Goal: Communication & Community: Share content

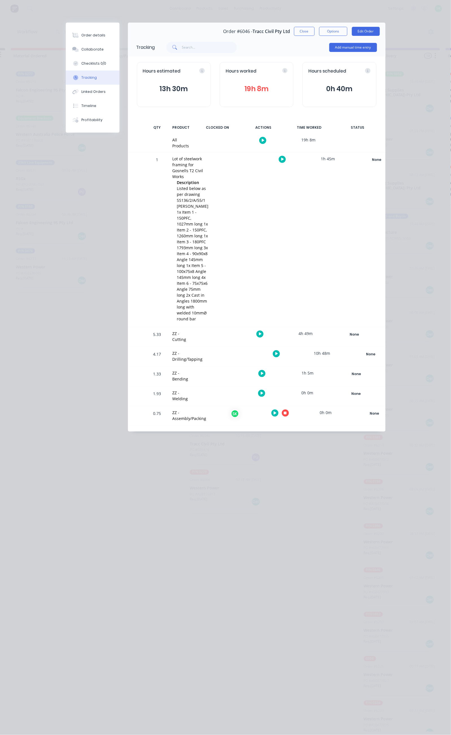
scroll to position [752, 0]
click at [286, 412] on icon "button" at bounding box center [285, 413] width 3 height 3
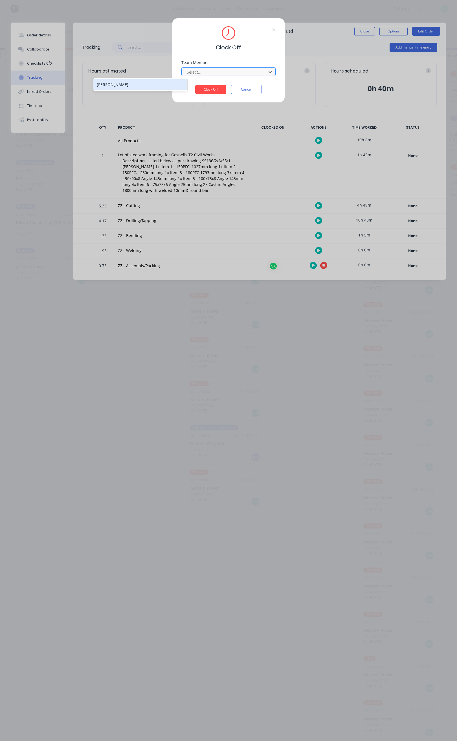
click at [156, 84] on div "[PERSON_NAME]" at bounding box center [140, 84] width 94 height 10
click at [207, 89] on button "Clock Off" at bounding box center [210, 89] width 31 height 9
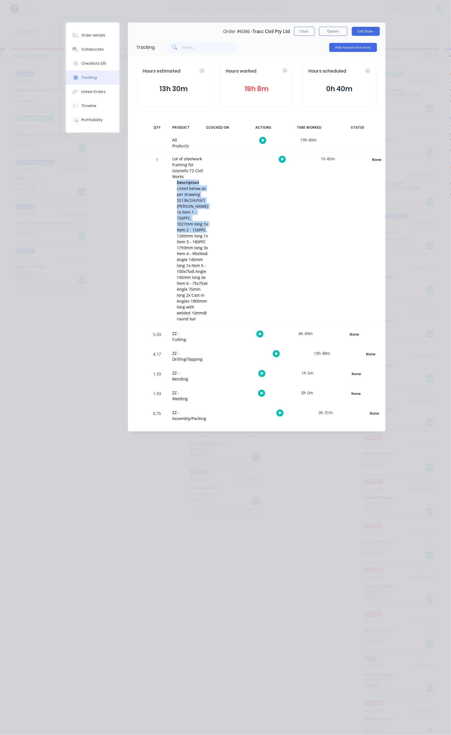
drag, startPoint x: 117, startPoint y: 163, endPoint x: 121, endPoint y: 170, distance: 8.1
click at [169, 170] on div "Lot of steelwork framing for Gosnells T2 Civil Works Description Listed below a…" at bounding box center [190, 239] width 43 height 174
click at [169, 172] on div "Lot of steelwork framing for Gosnells T2 Civil Works Description Listed below a…" at bounding box center [190, 239] width 43 height 174
drag, startPoint x: 121, startPoint y: 168, endPoint x: 191, endPoint y: 191, distance: 73.9
click at [191, 191] on div "Description Listed below as per drawing SS136/2/A/55/1 [PERSON_NAME] 1x Item 1 …" at bounding box center [190, 250] width 36 height 143
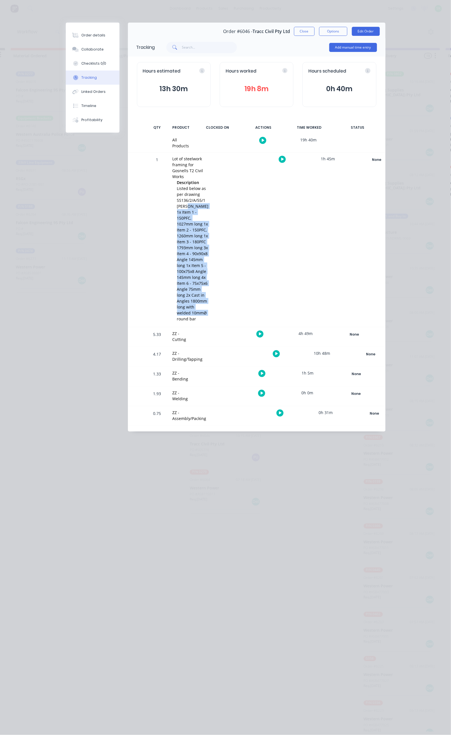
copy span "1x Item 1 - 150PFC, 1027mm long 1x Item 2 - 150PFC, 1260mm long 1x Item 3 - 180…"
click at [66, 47] on button "Collaborate" at bounding box center [93, 49] width 54 height 14
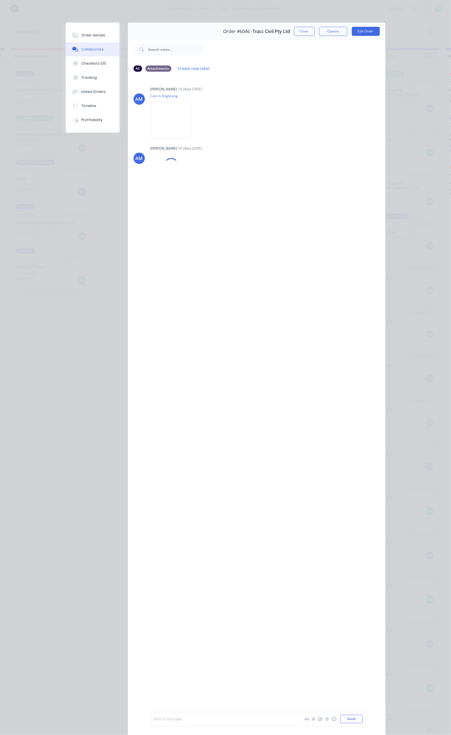
click at [154, 720] on div at bounding box center [226, 719] width 145 height 6
click at [176, 708] on span "Packed 1x Item 1 - 150PFC, 1027mm long 1x Item 2 - 150PFC, 1260mm long 1x Item …" at bounding box center [227, 711] width 146 height 23
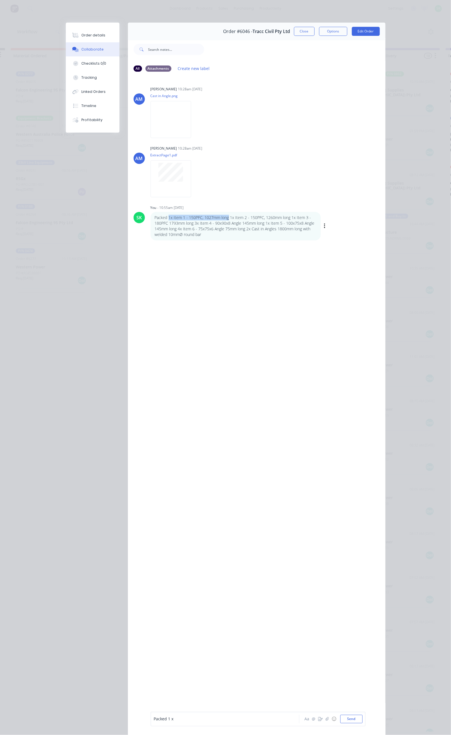
drag, startPoint x: 113, startPoint y: 217, endPoint x: 173, endPoint y: 218, distance: 59.6
click at [173, 218] on p "Packed 1x Item 1 - 150PFC, 1027mm long 1x Item 2 - 150PFC, 1260mm long 1x Item …" at bounding box center [236, 226] width 162 height 23
drag, startPoint x: 168, startPoint y: 217, endPoint x: 162, endPoint y: 218, distance: 6.5
click at [168, 217] on p "Packed 1x Item 1 - 150PFC, 1027mm long 1x Item 2 - 150PFC, 1260mm long 1x Item …" at bounding box center [236, 226] width 162 height 23
click at [155, 219] on p "Packed 1x Item 1 - 150PFC, 1027mm long 1x Item 2 - 150PFC, 1260mm long 1x Item …" at bounding box center [236, 226] width 162 height 23
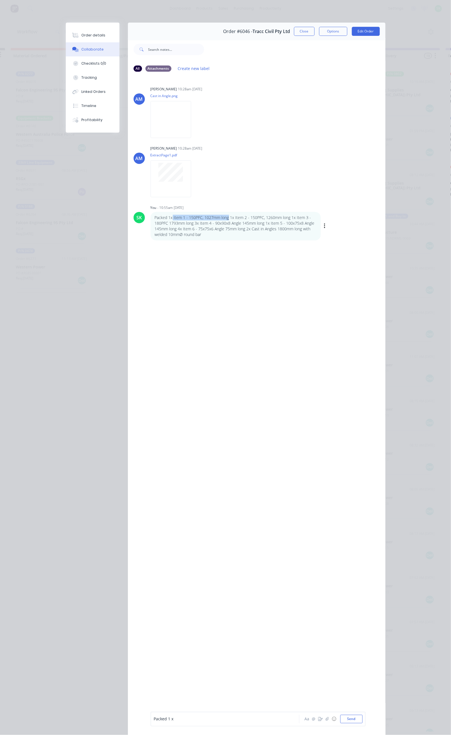
drag, startPoint x: 118, startPoint y: 218, endPoint x: 173, endPoint y: 218, distance: 55.0
click at [173, 218] on p "Packed 1x Item 1 - 150PFC, 1027mm long 1x Item 2 - 150PFC, 1260mm long 1x Item …" at bounding box center [236, 226] width 162 height 23
copy p "Item 1 - 150PFC, 1027mm long"
click at [154, 716] on div "Packed 1 x" at bounding box center [226, 719] width 145 height 6
drag, startPoint x: 175, startPoint y: 217, endPoint x: 234, endPoint y: 217, distance: 58.7
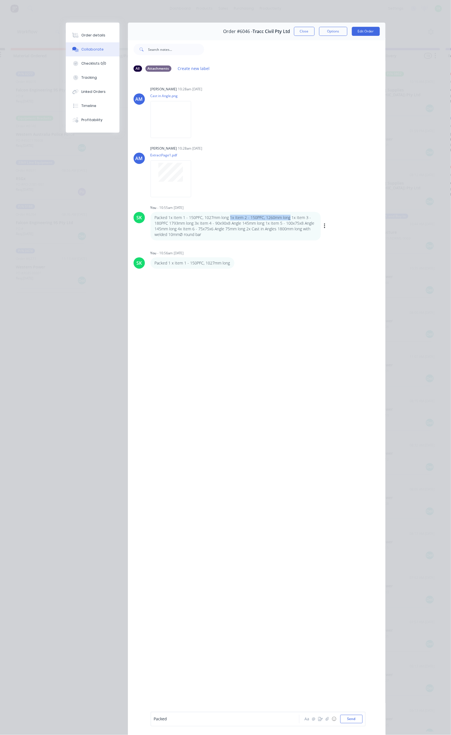
click at [234, 217] on p "Packed 1x Item 1 - 150PFC, 1027mm long 1x Item 2 - 150PFC, 1260mm long 1x Item …" at bounding box center [236, 226] width 162 height 23
copy p "1x Item 2 - 150PFC, 1260mm long"
click at [154, 716] on div "Packed" at bounding box center [226, 719] width 145 height 6
drag, startPoint x: 241, startPoint y: 217, endPoint x: 253, endPoint y: 220, distance: 13.1
click at [253, 220] on p "Packed 1x Item 1 - 150PFC, 1027mm long 1x Item 2 - 150PFC, 1260mm long 1x Item …" at bounding box center [236, 226] width 162 height 23
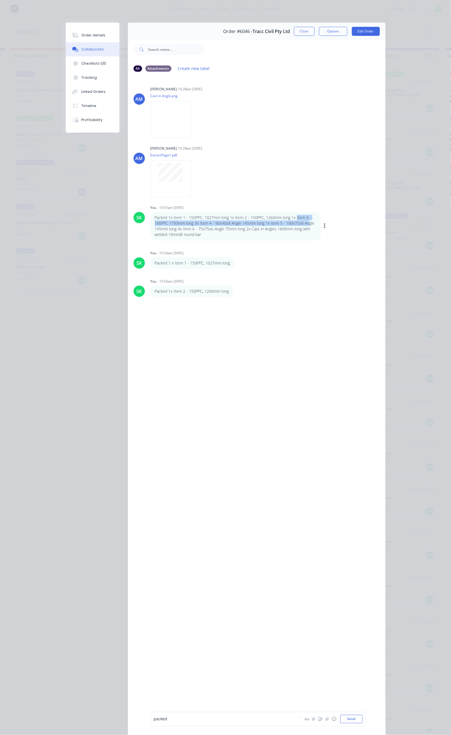
copy p "Item 3 - 180PFC 1793mm long 3x Item 4 - 90x90x8 Angle 145mm long 1x Item 5 - 10…"
click at [154, 720] on div "packed" at bounding box center [226, 719] width 145 height 6
drag, startPoint x: 292, startPoint y: 719, endPoint x: 176, endPoint y: 722, distance: 116.0
click at [176, 722] on div "packed Item 3 - 180PFC 1793mm long 3x Item 4 - 90x90x8 Angle 145mm long 1x Item…" at bounding box center [226, 717] width 145 height 12
drag, startPoint x: 113, startPoint y: 719, endPoint x: 116, endPoint y: 731, distance: 12.6
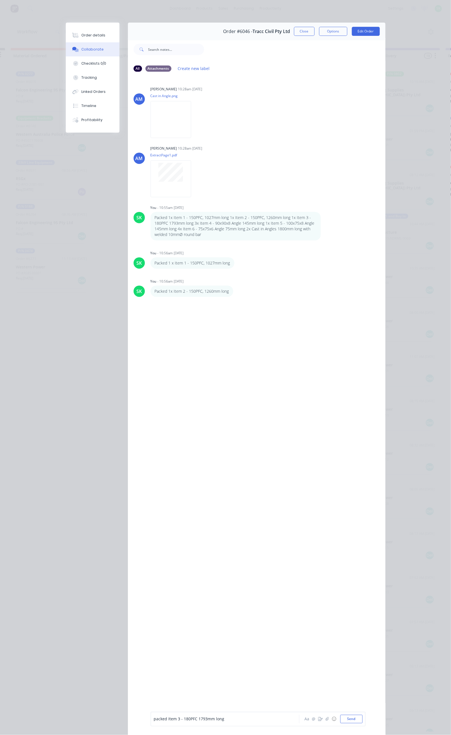
click at [154, 719] on span "packed Item 3 - 180PFC 1793mm long" at bounding box center [189, 719] width 71 height 5
drag, startPoint x: 140, startPoint y: 223, endPoint x: 211, endPoint y: 222, distance: 70.8
click at [211, 222] on p "Packed 1x Item 1 - 150PFC, 1027mm long 1x Item 2 - 150PFC, 1260mm long 1x Item …" at bounding box center [236, 226] width 162 height 23
copy p "3x Item 4 - 90x90x8 Angle 145mm long"
click at [154, 719] on div "Packed" at bounding box center [226, 719] width 145 height 6
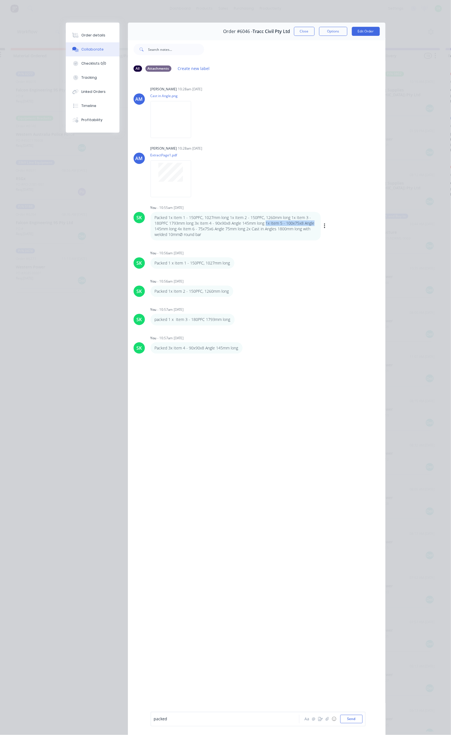
drag, startPoint x: 211, startPoint y: 222, endPoint x: 260, endPoint y: 222, distance: 49.1
click at [260, 222] on p "Packed 1x Item 1 - 150PFC, 1027mm long 1x Item 2 - 150PFC, 1260mm long 1x Item …" at bounding box center [236, 226] width 162 height 23
copy p "1x Item 5 - 100x75x8 Angle"
click at [154, 720] on div "packed" at bounding box center [226, 719] width 145 height 6
drag, startPoint x: 98, startPoint y: 229, endPoint x: 122, endPoint y: 226, distance: 24.1
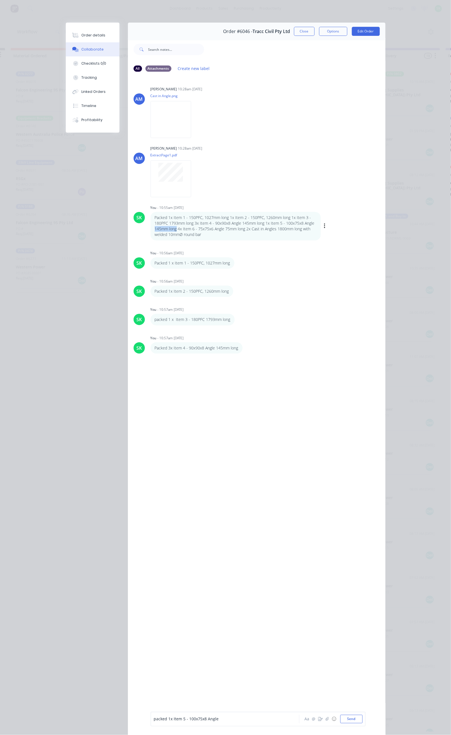
click at [150, 226] on div "Packed 1x Item 1 - 150PFC, 1027mm long 1x Item 2 - 150PFC, 1260mm long 1x Item …" at bounding box center [235, 226] width 170 height 29
copy p "145mm long"
click at [172, 718] on div "packed 1x Item 5 - 100x75x8 Angle" at bounding box center [226, 719] width 145 height 6
drag, startPoint x: 124, startPoint y: 228, endPoint x: 190, endPoint y: 228, distance: 66.3
click at [190, 228] on p "Packed 1x Item 1 - 150PFC, 1027mm long 1x Item 2 - 150PFC, 1260mm long 1x Item …" at bounding box center [236, 226] width 162 height 23
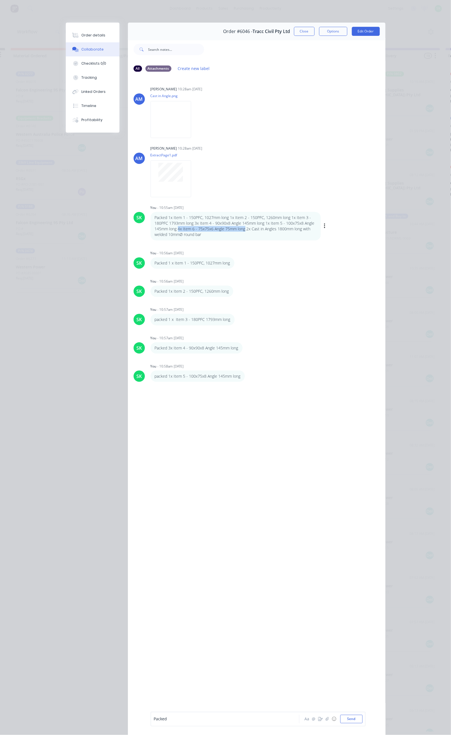
copy p "4x Item 6 - 75x75x6 Angle 75mm long"
click at [154, 717] on div "Packed" at bounding box center [226, 719] width 145 height 6
drag, startPoint x: 191, startPoint y: 229, endPoint x: 262, endPoint y: 233, distance: 71.0
click at [262, 233] on p "Packed 1x Item 1 - 150PFC, 1027mm long 1x Item 2 - 150PFC, 1260mm long 1x Item …" at bounding box center [236, 226] width 162 height 23
copy p "2x Cast in Angles 1800mm long with welded 10mmØ round bar"
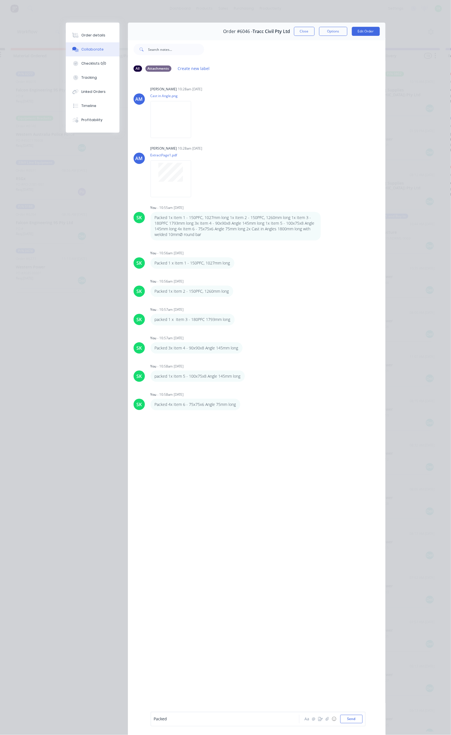
click at [154, 721] on div "Packed" at bounding box center [226, 719] width 145 height 6
click at [324, 225] on icon "button" at bounding box center [324, 226] width 1 height 5
click at [327, 243] on button "Delete" at bounding box center [345, 245] width 36 height 9
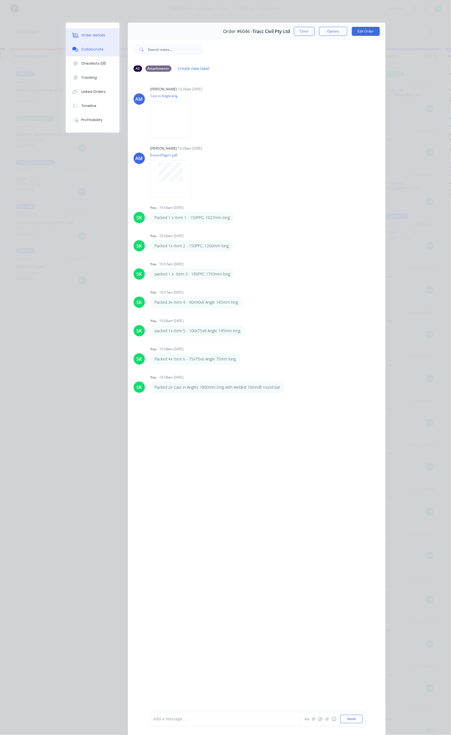
click at [66, 28] on button "Order details" at bounding box center [93, 35] width 54 height 14
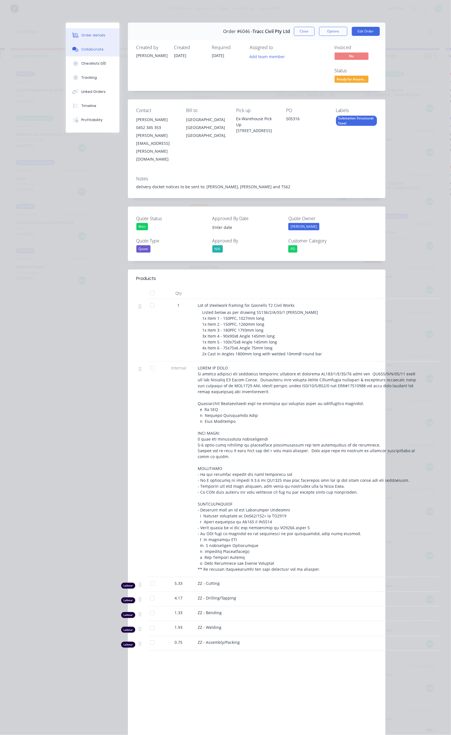
click at [81, 51] on div "Collaborate" at bounding box center [92, 49] width 22 height 5
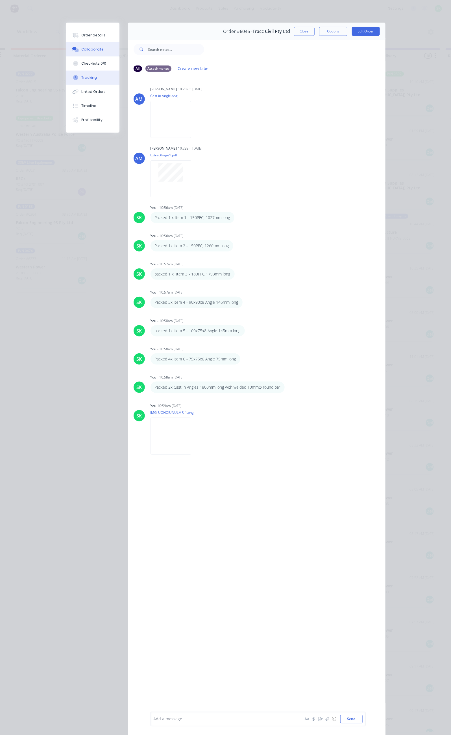
click at [66, 75] on button "Tracking" at bounding box center [93, 78] width 54 height 14
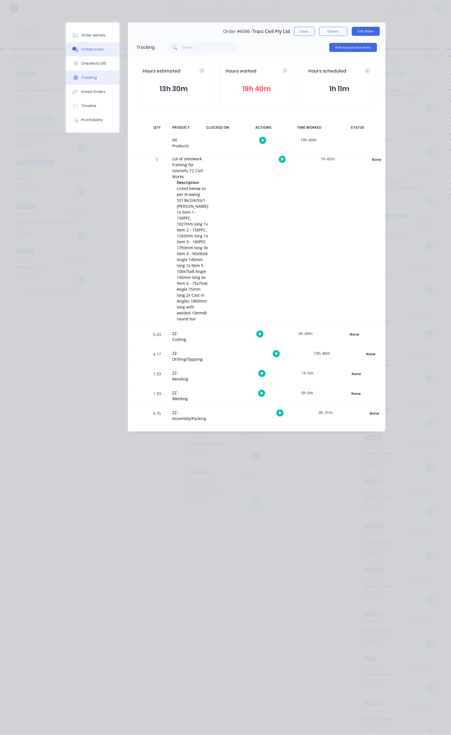
click at [81, 49] on div "Collaborate" at bounding box center [92, 49] width 22 height 5
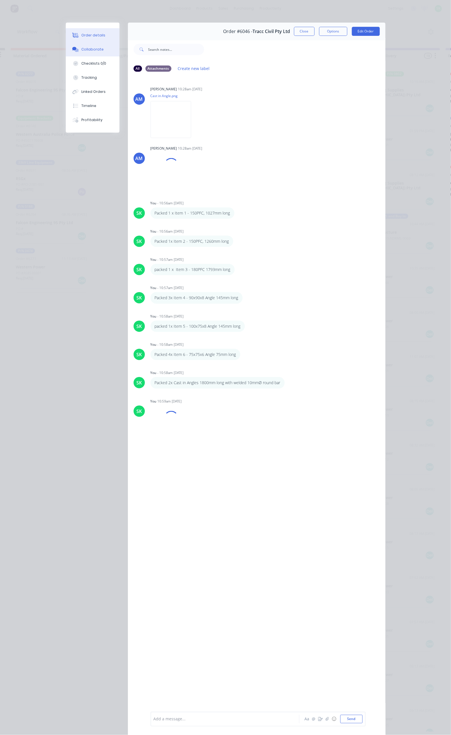
click at [81, 34] on div "Order details" at bounding box center [93, 35] width 24 height 5
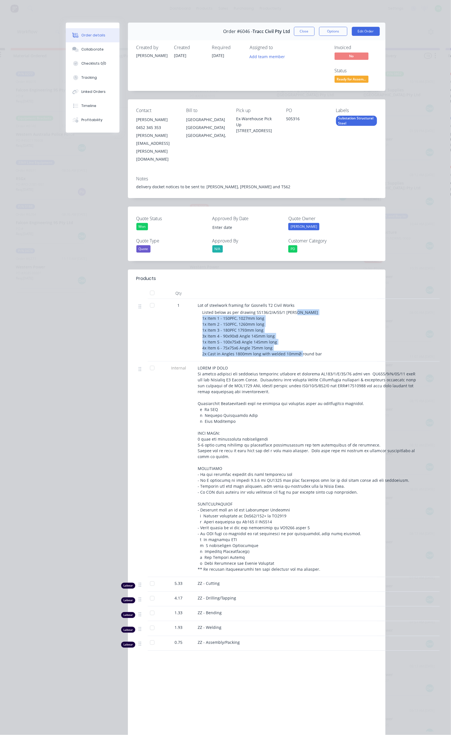
drag, startPoint x: 143, startPoint y: 272, endPoint x: 265, endPoint y: 311, distance: 128.0
click at [265, 311] on div "Lot of steelwork framing for Gosnells T2 Civil Works Listed below as per drawin…" at bounding box center [309, 330] width 226 height 63
copy span "1x Item 1 - 150PFC, 1027mm long 1x Item 2 - 150PFC, 1260mm long 1x Item 3 - 180…"
drag, startPoint x: 293, startPoint y: 33, endPoint x: 253, endPoint y: 33, distance: 40.6
click at [253, 33] on div "Order #6046 - Tracc Civil Pty Ltd Close Options Edit Order" at bounding box center [256, 32] width 257 height 18
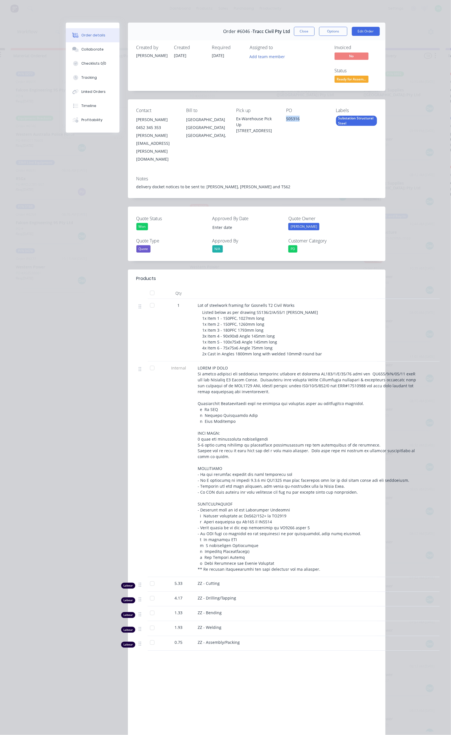
drag, startPoint x: 312, startPoint y: 95, endPoint x: 297, endPoint y: 97, distance: 15.3
click at [297, 116] on div "505316" at bounding box center [306, 120] width 41 height 8
drag, startPoint x: 145, startPoint y: 269, endPoint x: 169, endPoint y: 282, distance: 27.3
click at [196, 299] on div "Lot of steelwork framing for Gosnells T2 Civil Works Listed below as per drawin…" at bounding box center [309, 330] width 226 height 63
click at [162, 299] on div "1" at bounding box center [179, 330] width 34 height 63
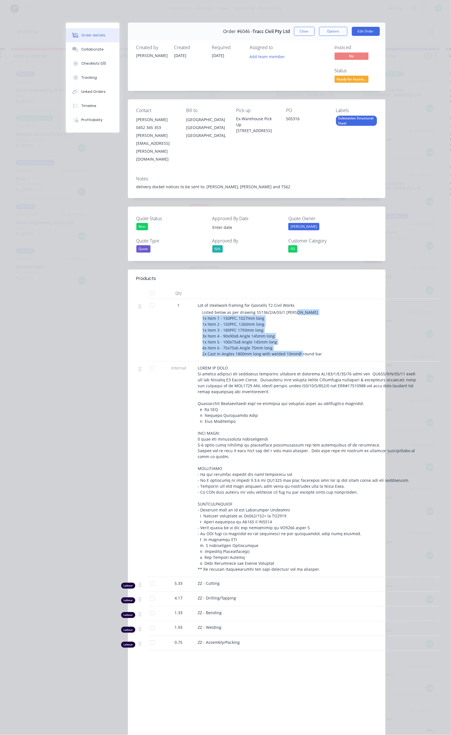
drag, startPoint x: 148, startPoint y: 272, endPoint x: 266, endPoint y: 311, distance: 124.5
click at [266, 311] on div "Lot of steelwork framing for Gosnells T2 Civil Works Listed below as per drawin…" at bounding box center [309, 330] width 226 height 63
click at [314, 30] on button "Close" at bounding box center [304, 31] width 21 height 9
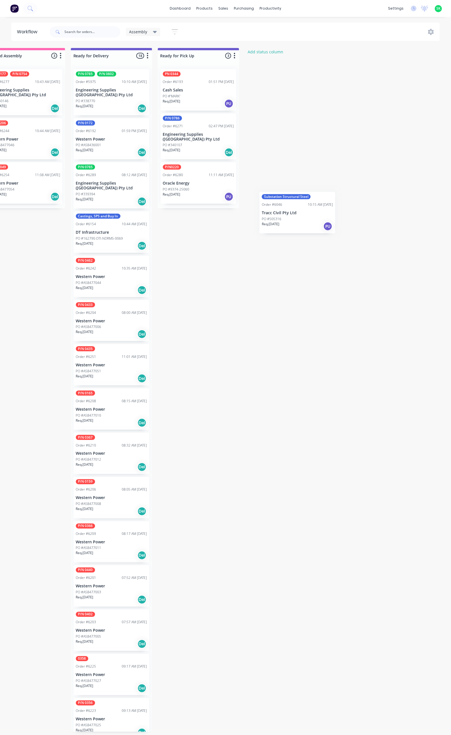
scroll to position [0, 376]
drag, startPoint x: 210, startPoint y: 443, endPoint x: 189, endPoint y: 221, distance: 222.8
click at [189, 221] on div "Submitted 32 Status colour #273444 hex #273444 Save Cancel Summaries Total orde…" at bounding box center [131, 390] width 1023 height 684
click at [194, 231] on div "PO #505316" at bounding box center [198, 233] width 71 height 5
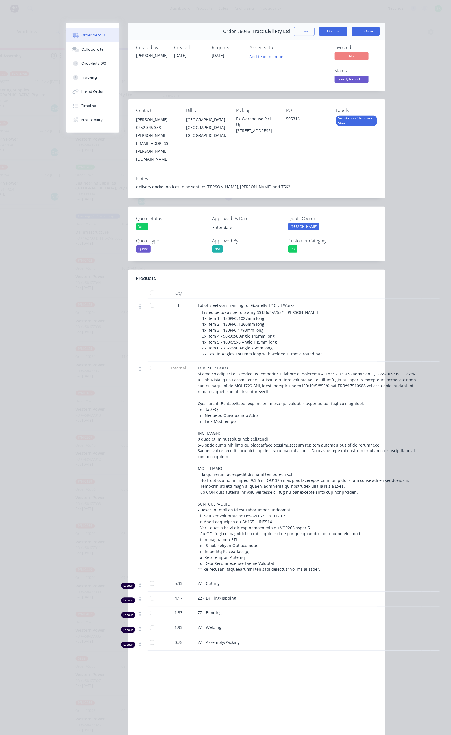
click at [347, 34] on button "Options" at bounding box center [333, 31] width 28 height 9
click at [342, 69] on div "Delivery Docket" at bounding box center [317, 68] width 49 height 8
click at [342, 68] on div "Standard" at bounding box center [317, 68] width 49 height 8
click at [314, 30] on button "Close" at bounding box center [304, 31] width 21 height 9
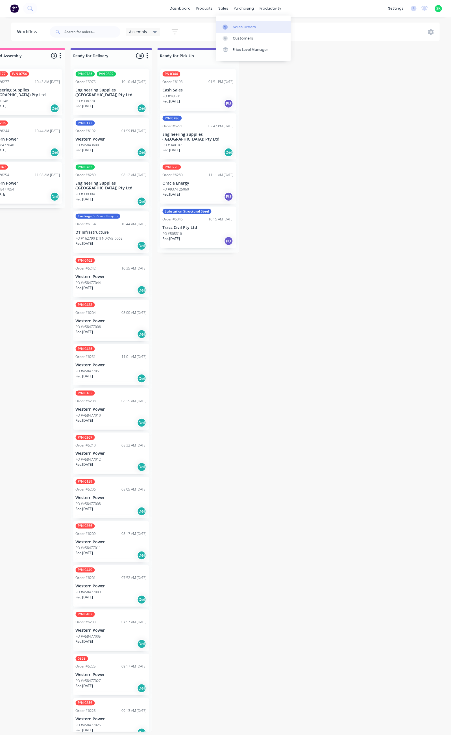
click at [235, 27] on div "Sales Orders" at bounding box center [244, 27] width 23 height 5
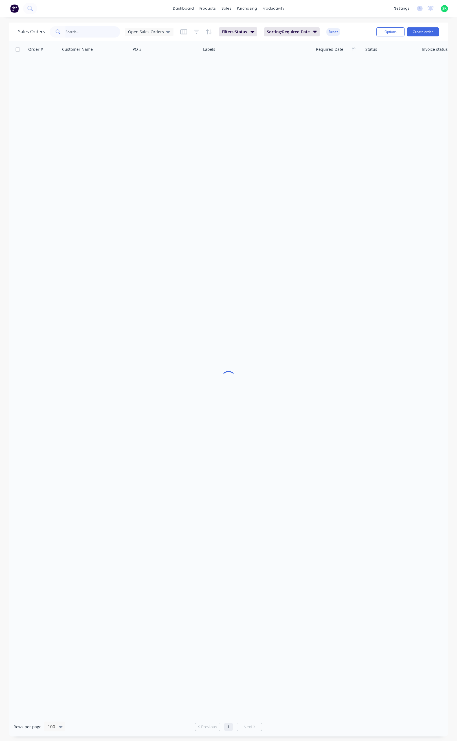
click at [71, 30] on input "text" at bounding box center [92, 31] width 55 height 11
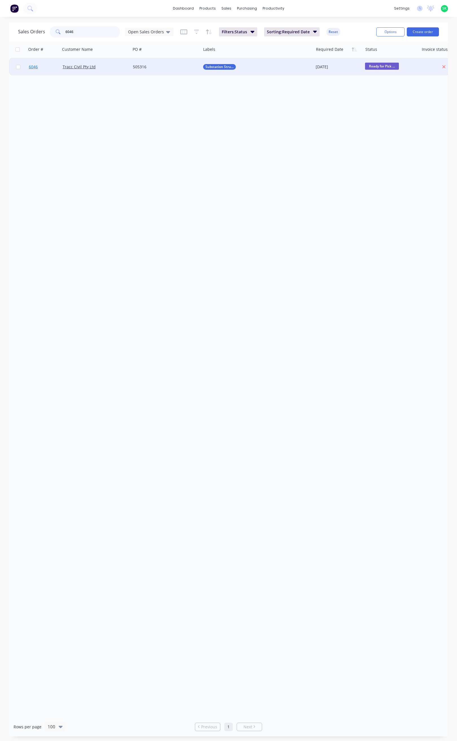
type input "6046"
click at [30, 66] on span "6046" at bounding box center [33, 67] width 9 height 6
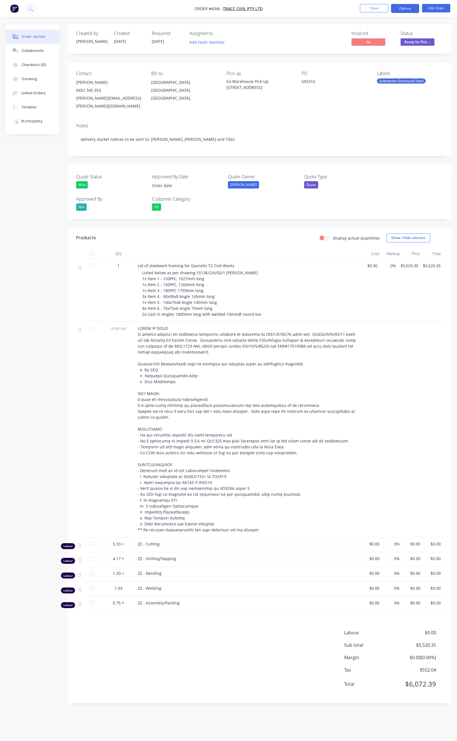
click at [402, 8] on button "Options" at bounding box center [405, 8] width 28 height 9
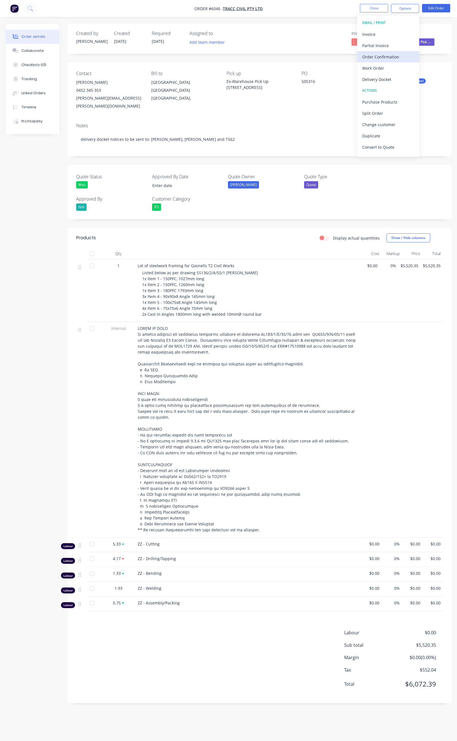
click at [387, 56] on div "Order Confirmation" at bounding box center [388, 57] width 52 height 8
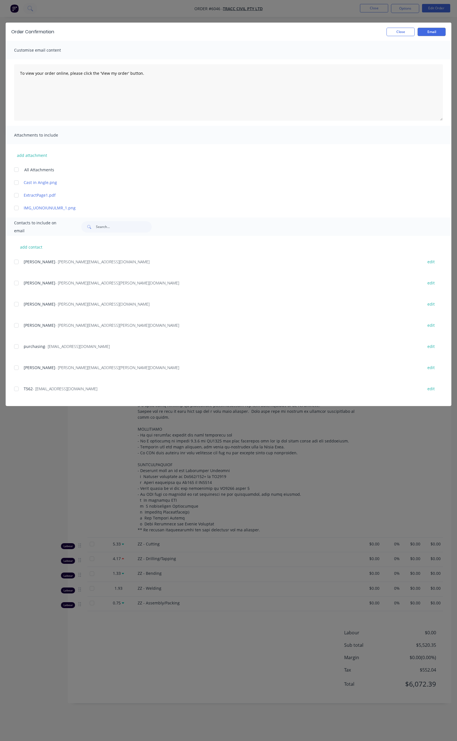
click at [15, 261] on div at bounding box center [16, 261] width 11 height 11
click at [15, 283] on div at bounding box center [16, 282] width 11 height 11
click at [16, 390] on div at bounding box center [16, 388] width 11 height 11
click at [37, 246] on button "add contact" at bounding box center [31, 247] width 34 height 8
select select "AU"
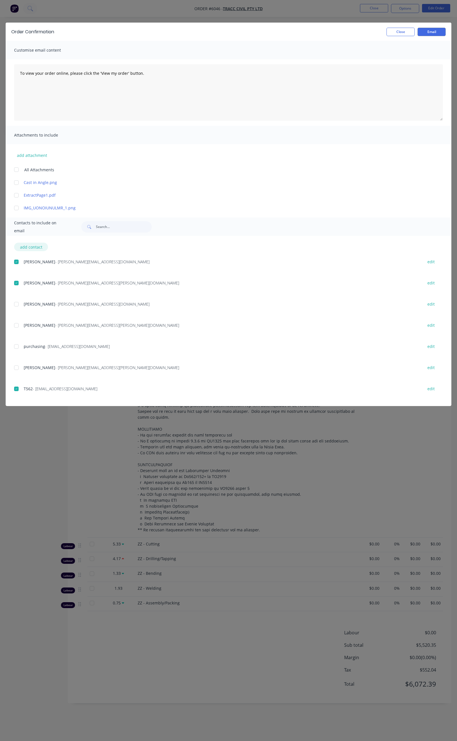
select select "AU"
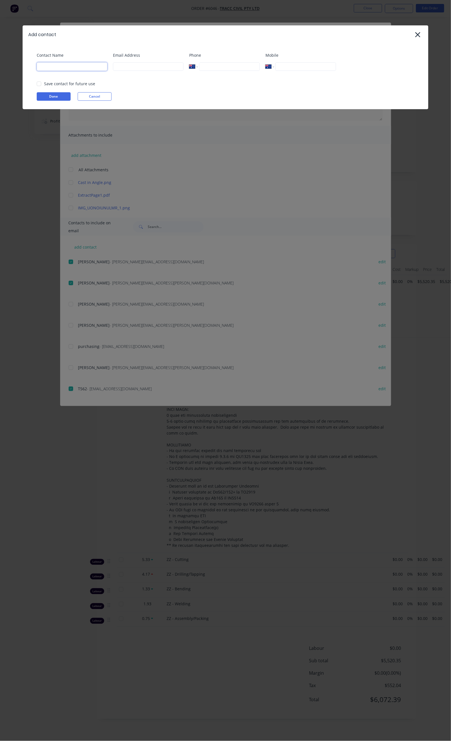
click at [66, 68] on input at bounding box center [72, 66] width 71 height 8
type input "[PERSON_NAME]"
click at [139, 66] on input at bounding box center [148, 66] width 71 height 8
type input "[PERSON_NAME][EMAIL_ADDRESS][DOMAIN_NAME]"
click at [38, 81] on div at bounding box center [38, 83] width 11 height 11
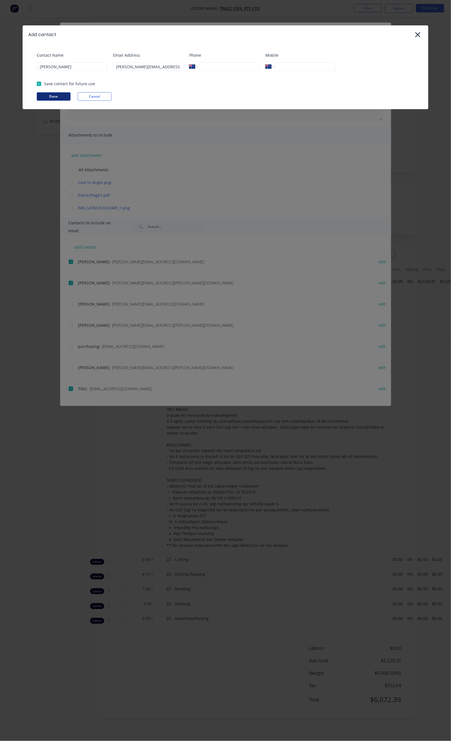
click at [51, 97] on button "Done" at bounding box center [54, 96] width 34 height 8
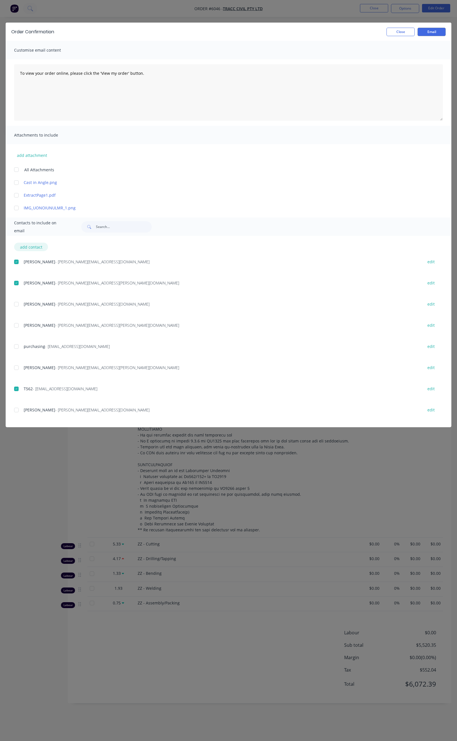
click at [36, 246] on button "add contact" at bounding box center [31, 247] width 34 height 8
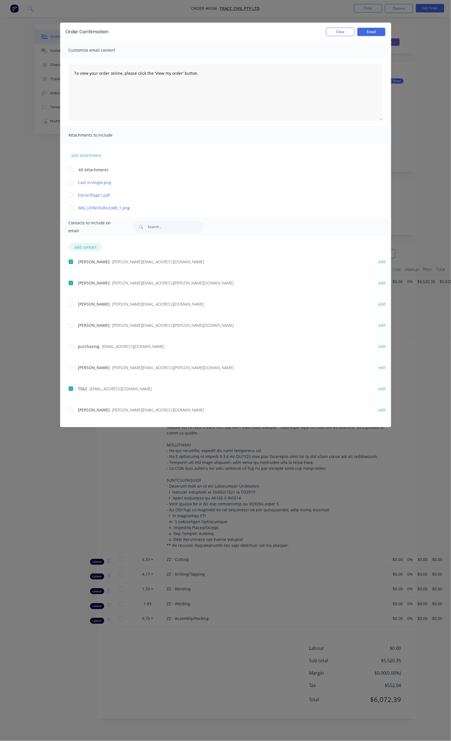
select select "AU"
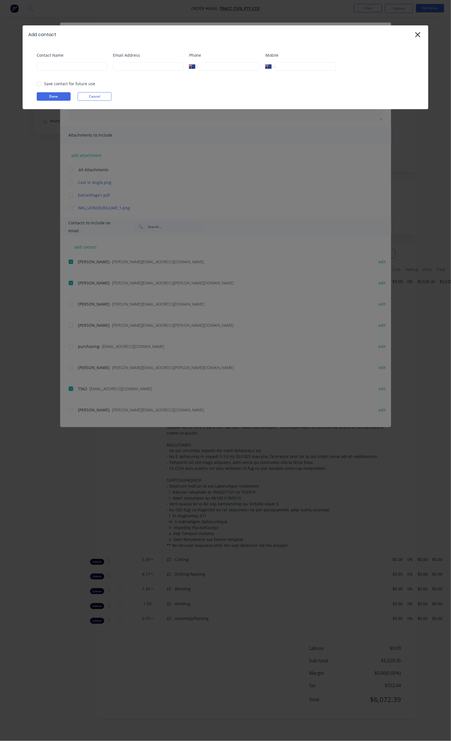
click at [75, 71] on div "Contact Name" at bounding box center [72, 63] width 71 height 23
click at [72, 68] on input at bounding box center [72, 66] width 71 height 8
type input "[PERSON_NAME]"
click at [127, 70] on input at bounding box center [148, 66] width 71 height 8
type input "[PERSON_NAME][EMAIL_ADDRESS][DOMAIN_NAME]"
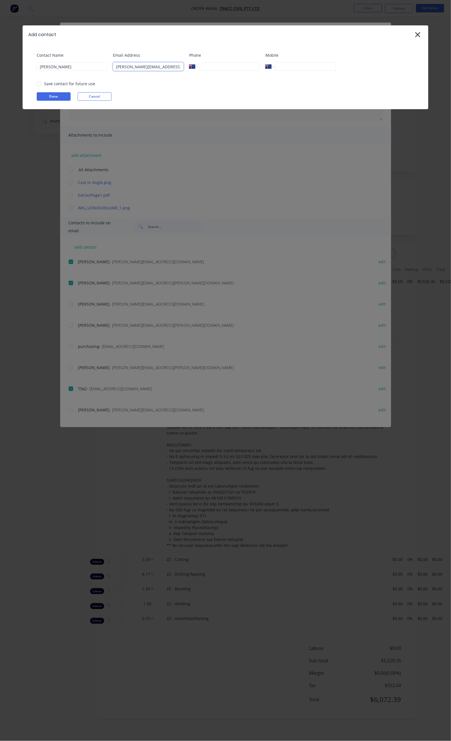
click at [40, 84] on div at bounding box center [38, 83] width 11 height 11
click at [51, 94] on button "Done" at bounding box center [54, 96] width 34 height 8
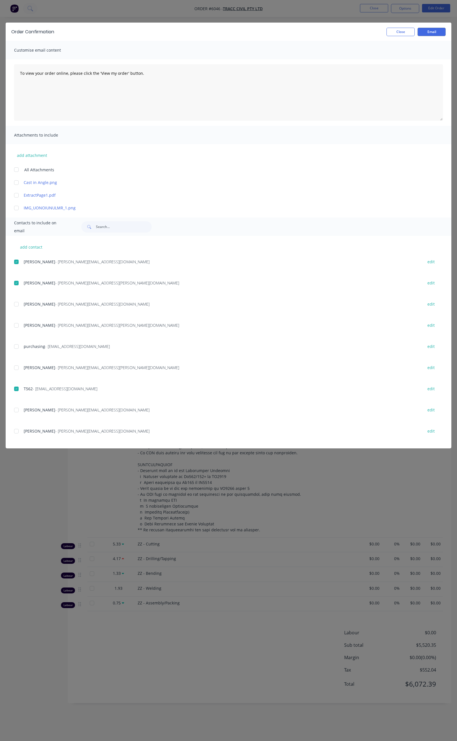
drag, startPoint x: 15, startPoint y: 431, endPoint x: 17, endPoint y: 421, distance: 10.6
click at [15, 431] on div at bounding box center [16, 431] width 11 height 11
click at [18, 411] on div at bounding box center [16, 409] width 11 height 11
click at [36, 246] on button "add contact" at bounding box center [31, 247] width 34 height 8
select select "AU"
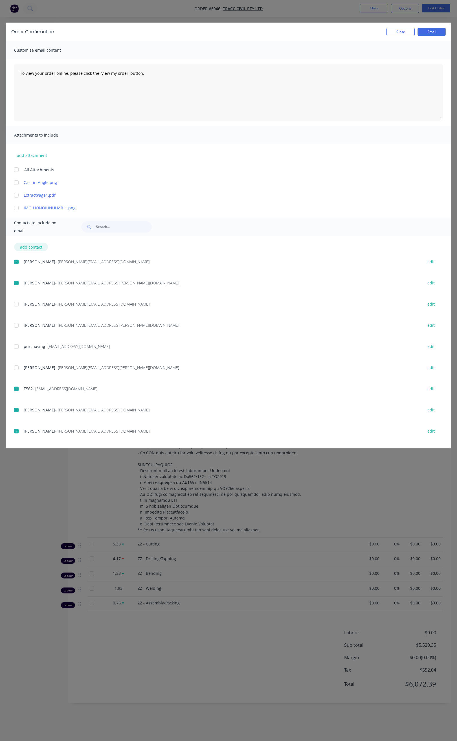
select select "AU"
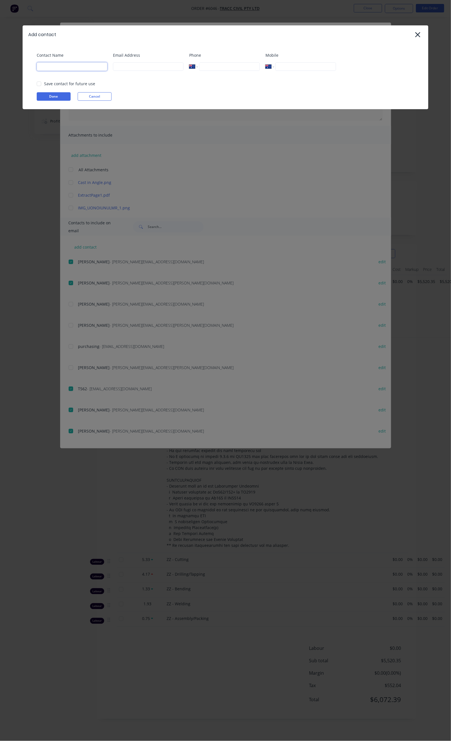
click at [82, 69] on input at bounding box center [72, 66] width 71 height 8
type input "stores"
click at [132, 61] on div "Email Address" at bounding box center [148, 63] width 71 height 23
click at [134, 65] on input at bounding box center [148, 66] width 71 height 8
type input "[EMAIL_ADDRESS][DOMAIN_NAME]"
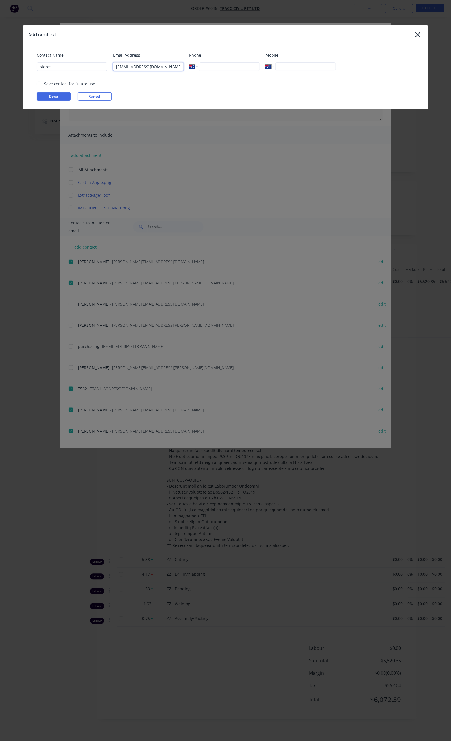
click at [40, 84] on div at bounding box center [38, 83] width 11 height 11
click at [58, 96] on button "Done" at bounding box center [54, 96] width 34 height 8
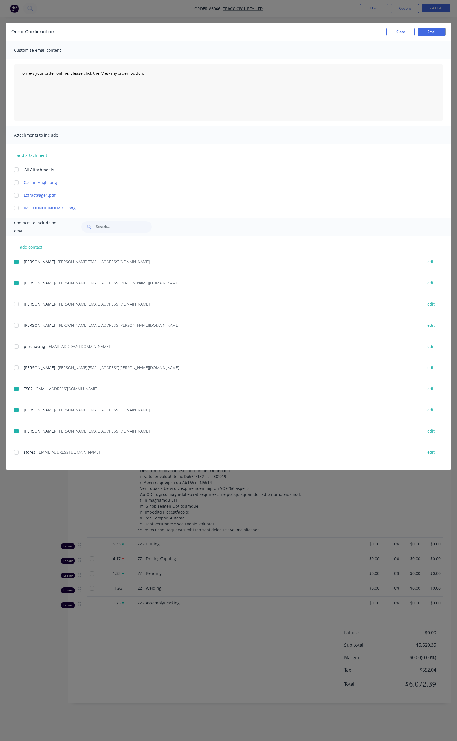
click at [17, 452] on div at bounding box center [16, 452] width 11 height 11
drag, startPoint x: 151, startPoint y: 68, endPoint x: 12, endPoint y: 69, distance: 138.9
click at [12, 69] on div "To view your order online, please click the 'View my order' button." at bounding box center [229, 92] width 446 height 67
paste textarea "Hi All, Your order _______ is now ready for you to pick up in full. Please come…"
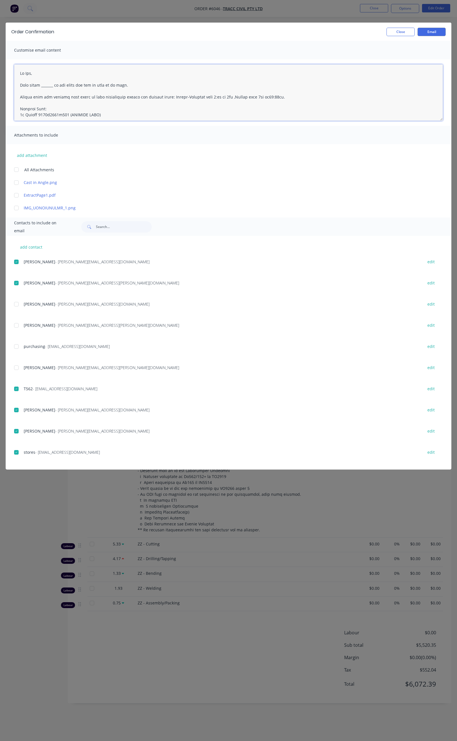
drag, startPoint x: 54, startPoint y: 92, endPoint x: 56, endPoint y: 102, distance: 10.1
click at [54, 92] on textarea at bounding box center [228, 92] width 429 height 56
click at [99, 79] on textarea at bounding box center [228, 92] width 429 height 56
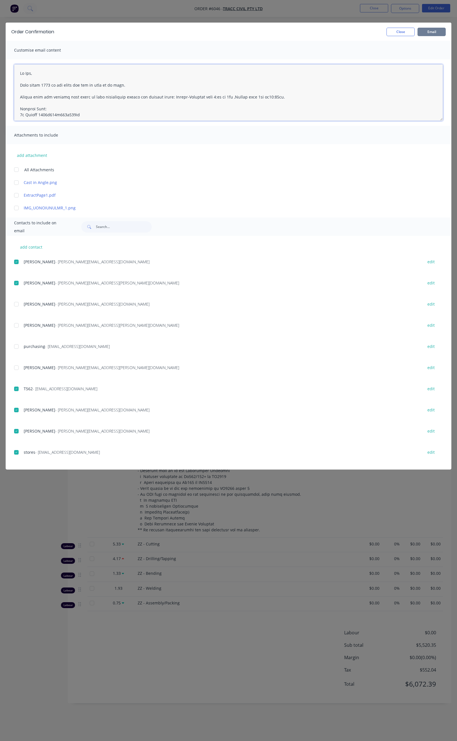
type textarea "Hi All, Your order 6046 is now ready for you to pick up in full. Please come an…"
click at [431, 30] on button "Email" at bounding box center [432, 32] width 28 height 8
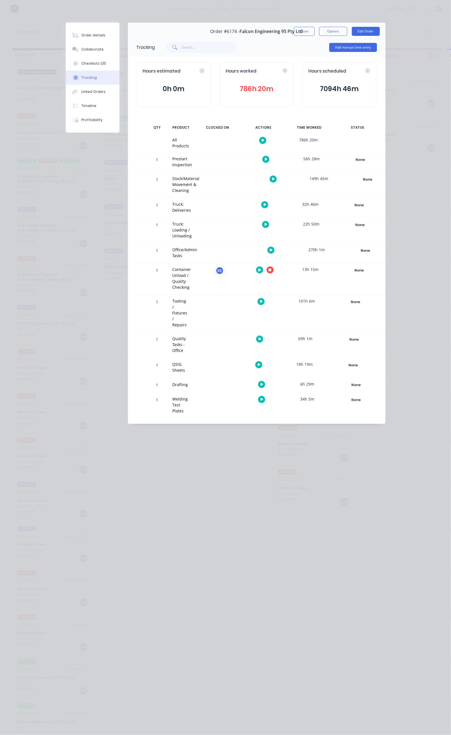
click at [273, 248] on icon "button" at bounding box center [271, 250] width 3 height 4
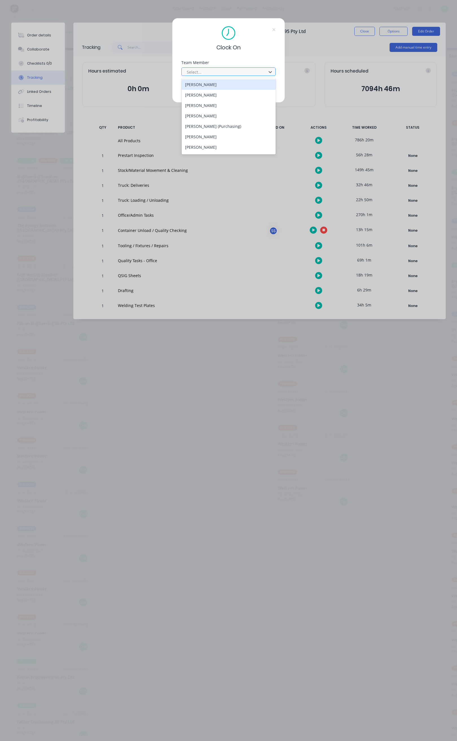
click at [229, 71] on div at bounding box center [224, 72] width 77 height 7
type input "st"
click at [211, 87] on div "[PERSON_NAME]" at bounding box center [229, 84] width 94 height 10
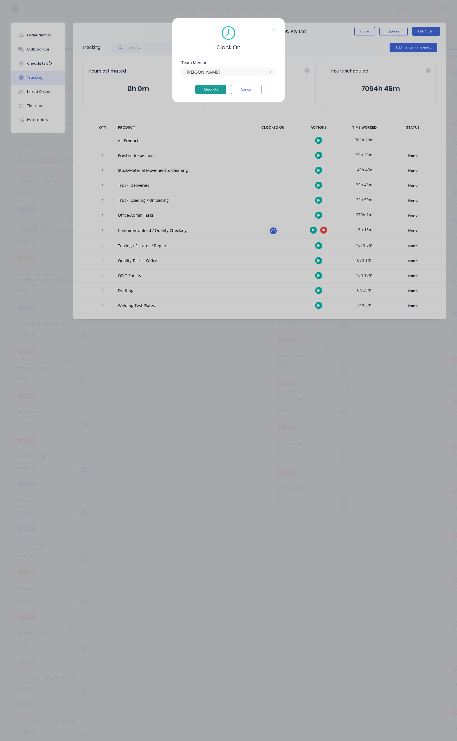
click at [209, 86] on button "Clock On" at bounding box center [210, 89] width 31 height 9
